Goal: Navigation & Orientation: Find specific page/section

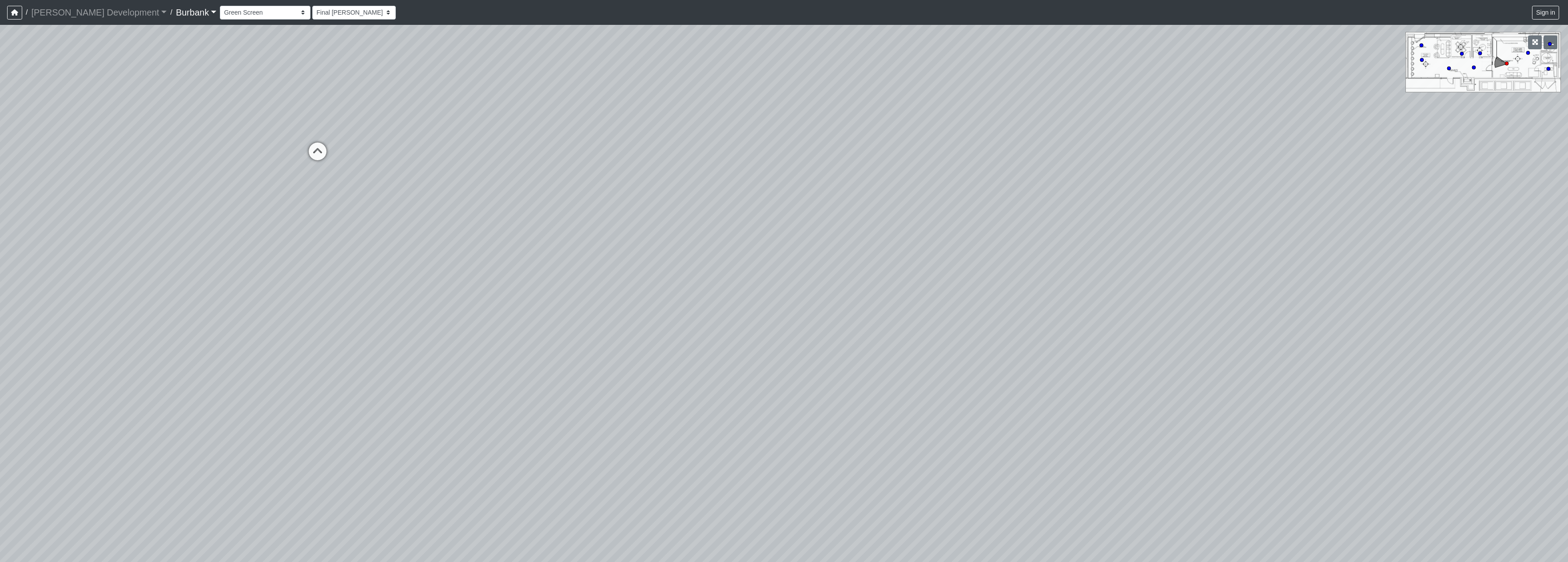
select select "uFaLL5Sxf4GznXh2F2Kwek"
drag, startPoint x: 1132, startPoint y: 299, endPoint x: 316, endPoint y: 252, distance: 817.4
click at [316, 252] on div "Loading... Prop Storage Loading... Counter Loading... [GEOGRAPHIC_DATA]" at bounding box center [784, 293] width 1568 height 537
drag, startPoint x: 716, startPoint y: 246, endPoint x: 863, endPoint y: 446, distance: 248.2
click at [863, 446] on div "Loading... Prop Storage Loading... Counter Loading... [GEOGRAPHIC_DATA]" at bounding box center [784, 293] width 1568 height 537
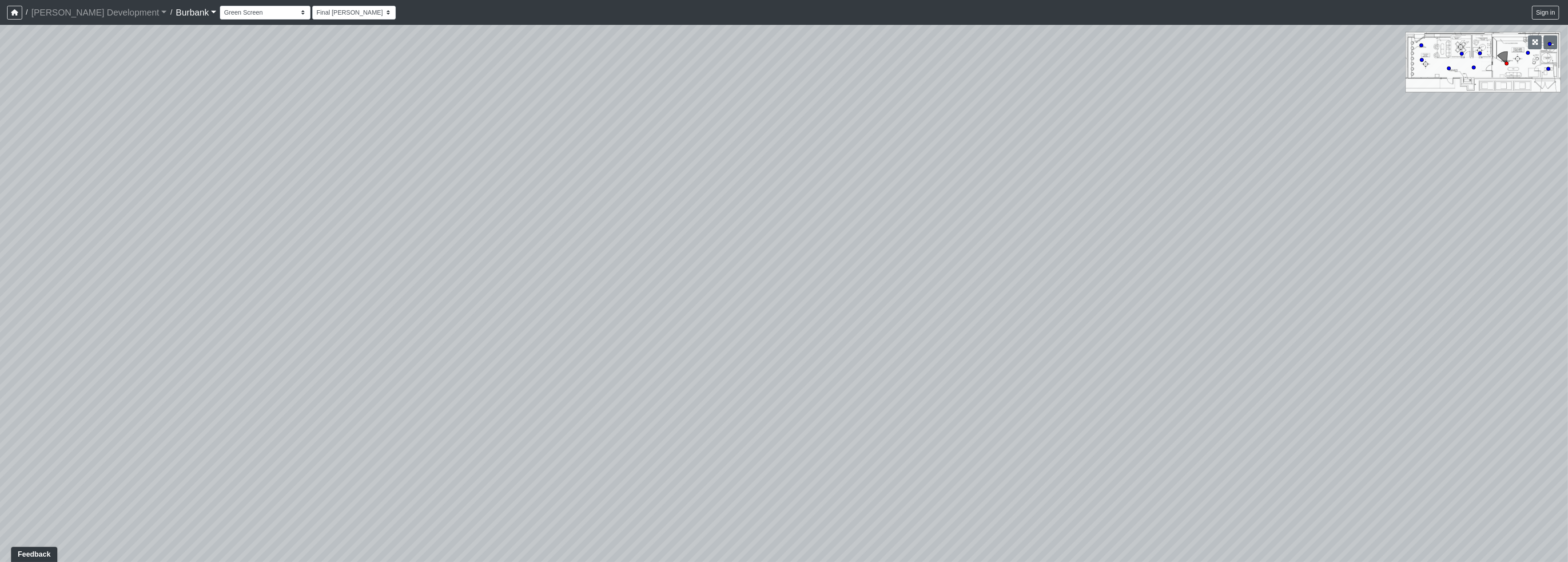
drag, startPoint x: 1146, startPoint y: 352, endPoint x: 1045, endPoint y: 373, distance: 103.2
click at [593, 389] on div "Loading... Prop Storage Loading... Counter Loading... [GEOGRAPHIC_DATA]" at bounding box center [784, 293] width 1568 height 537
drag, startPoint x: 1099, startPoint y: 373, endPoint x: 344, endPoint y: 313, distance: 757.4
click at [344, 313] on div "Loading... Prop Storage Loading... Counter Loading... [GEOGRAPHIC_DATA]" at bounding box center [784, 293] width 1568 height 537
drag, startPoint x: 966, startPoint y: 367, endPoint x: 385, endPoint y: 356, distance: 581.1
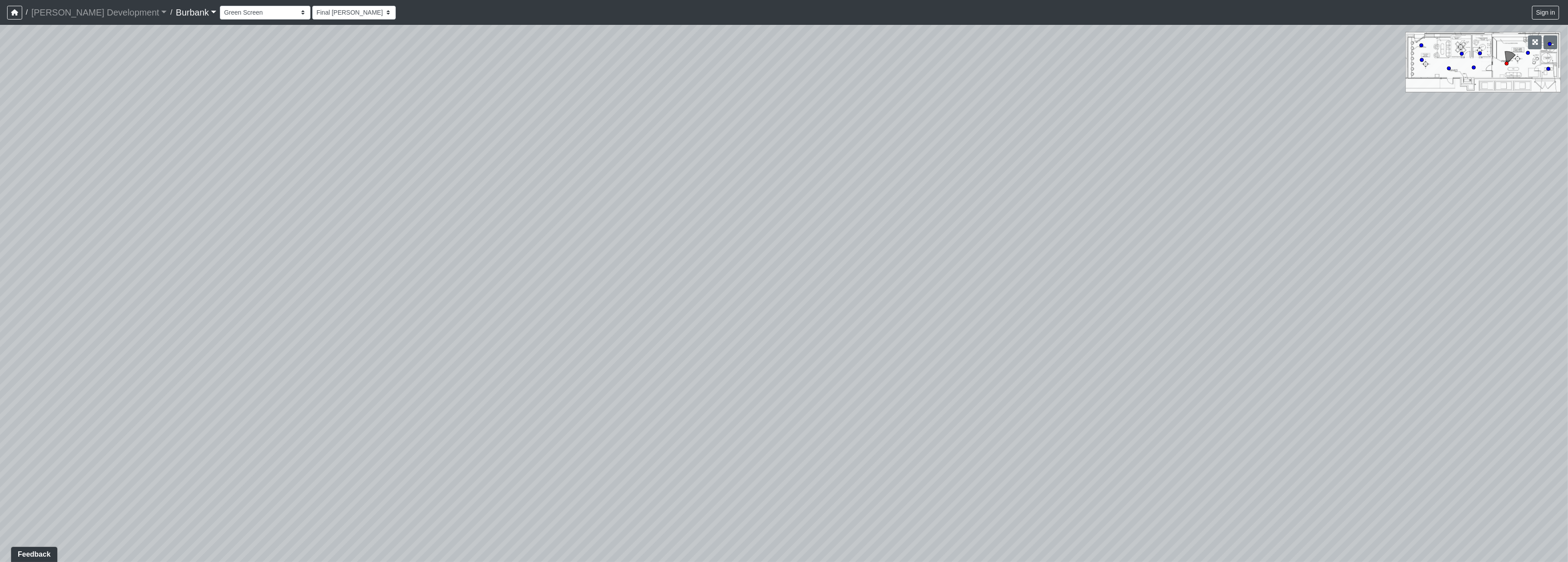
click at [385, 356] on div "Loading... Prop Storage Loading... Counter Loading... [GEOGRAPHIC_DATA]" at bounding box center [784, 293] width 1568 height 537
drag, startPoint x: 854, startPoint y: 387, endPoint x: 354, endPoint y: 412, distance: 500.6
click at [357, 416] on div "Loading... Prop Storage Loading... Counter Loading... [GEOGRAPHIC_DATA]" at bounding box center [784, 293] width 1568 height 537
drag, startPoint x: 926, startPoint y: 375, endPoint x: 514, endPoint y: 102, distance: 494.2
click at [498, 122] on div "Loading... Prop Storage Loading... Counter Loading... [GEOGRAPHIC_DATA]" at bounding box center [784, 293] width 1568 height 537
